Goal: Task Accomplishment & Management: Use online tool/utility

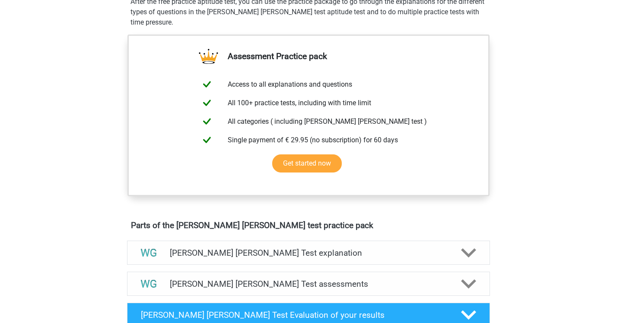
scroll to position [166, 0]
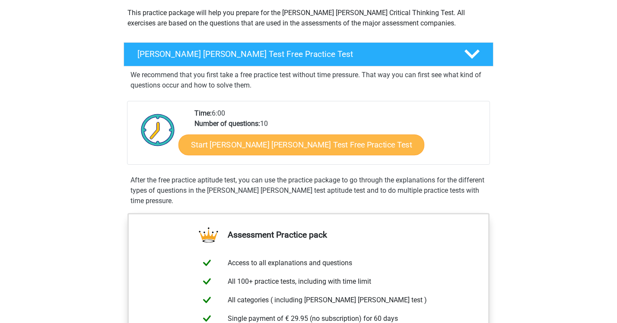
click at [319, 144] on link "Start [PERSON_NAME] [PERSON_NAME] Test Free Practice Test" at bounding box center [301, 145] width 246 height 21
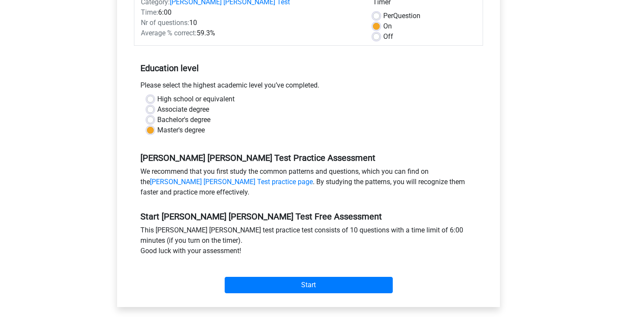
scroll to position [239, 0]
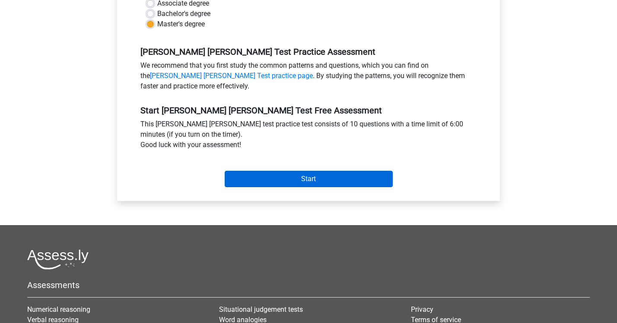
click at [315, 171] on input "Start" at bounding box center [309, 179] width 168 height 16
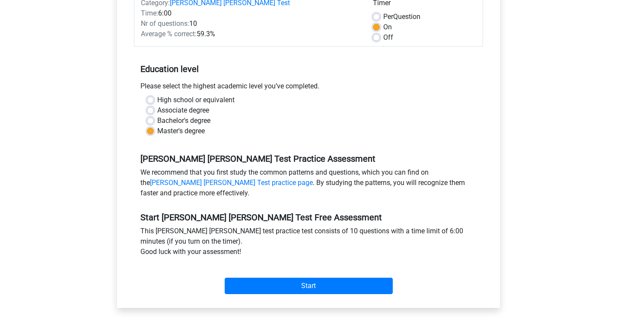
scroll to position [158, 0]
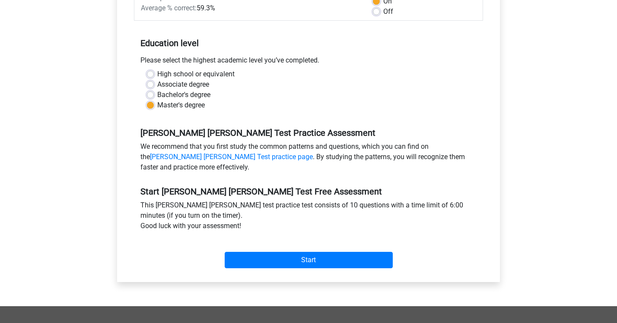
click at [174, 90] on label "Bachelor's degree" at bounding box center [183, 95] width 53 height 10
click at [154, 90] on input "Bachelor's degree" at bounding box center [150, 94] width 7 height 9
radio input "true"
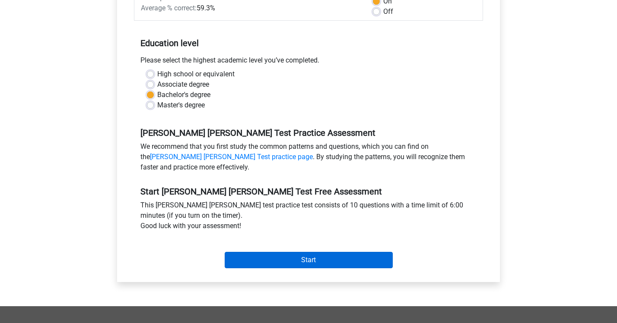
click at [279, 252] on input "Start" at bounding box center [309, 260] width 168 height 16
